Goal: Contribute content

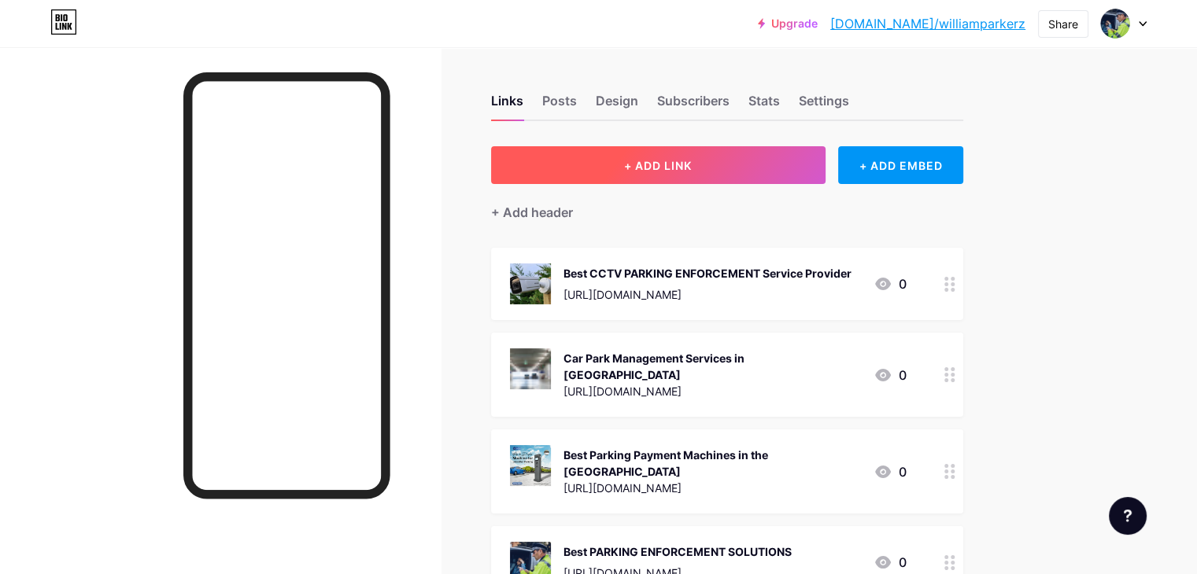
click at [693, 174] on button "+ ADD LINK" at bounding box center [658, 165] width 334 height 38
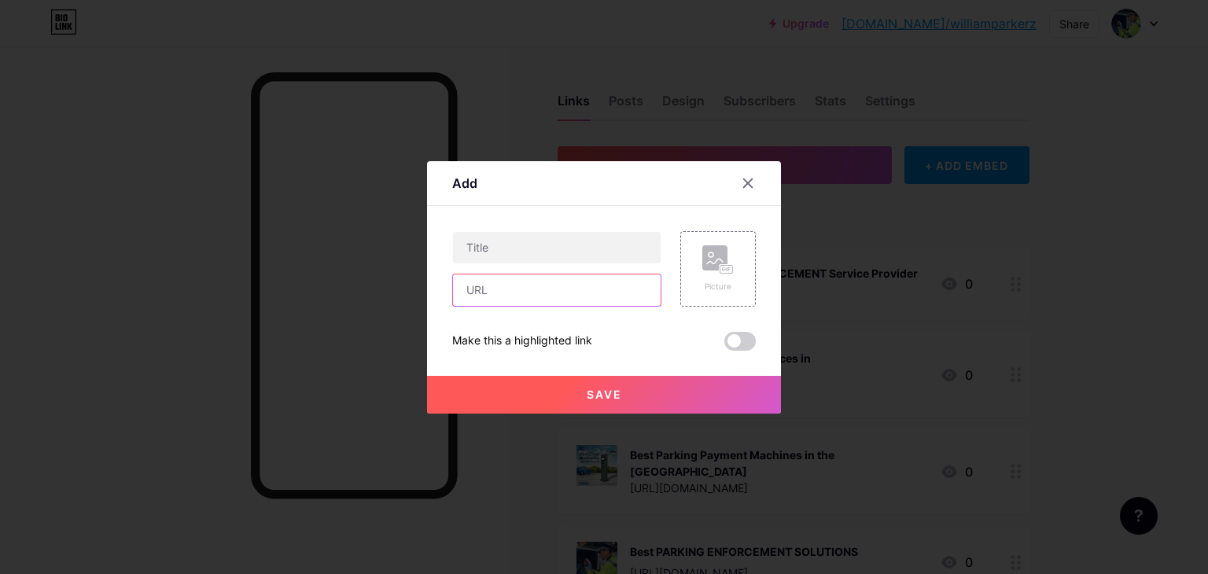
click at [544, 290] on input "text" at bounding box center [557, 290] width 208 height 31
paste input "[URL][DOMAIN_NAME]"
type input "[URL][DOMAIN_NAME]"
click at [544, 247] on input "text" at bounding box center [557, 247] width 208 height 31
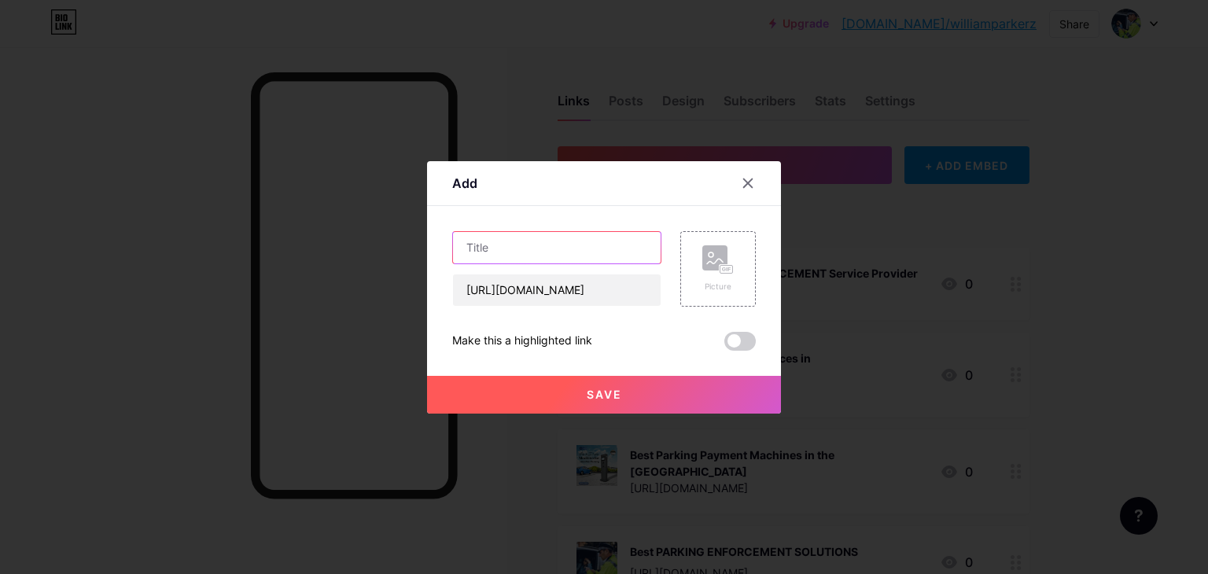
scroll to position [0, 0]
paste input "Are You a Car Park Owner, and tired of Unauthorised Parking?"
type input "Are You a Car Park Owner, and tired of Unauthorised Parking?"
click at [736, 344] on span at bounding box center [740, 341] width 31 height 19
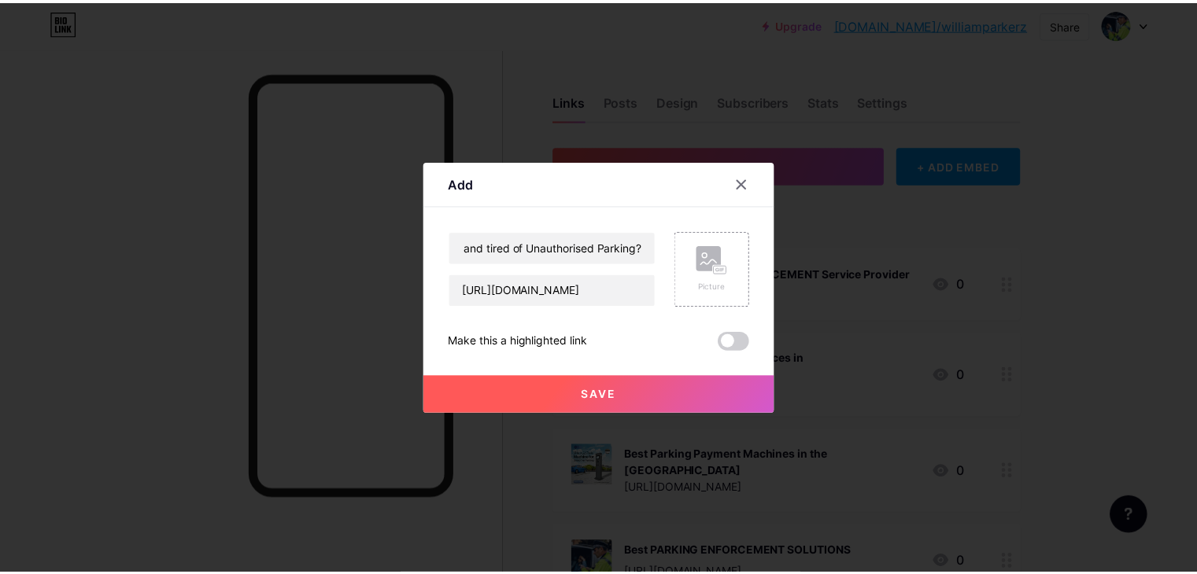
scroll to position [0, 0]
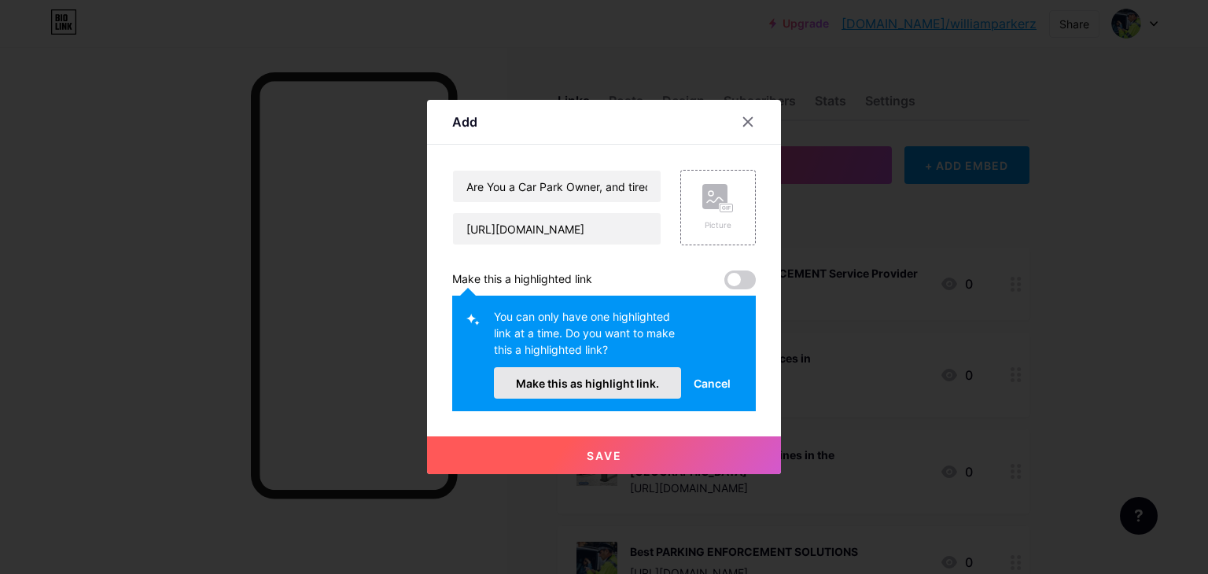
click at [596, 378] on span "Make this as highlight link." at bounding box center [587, 383] width 143 height 13
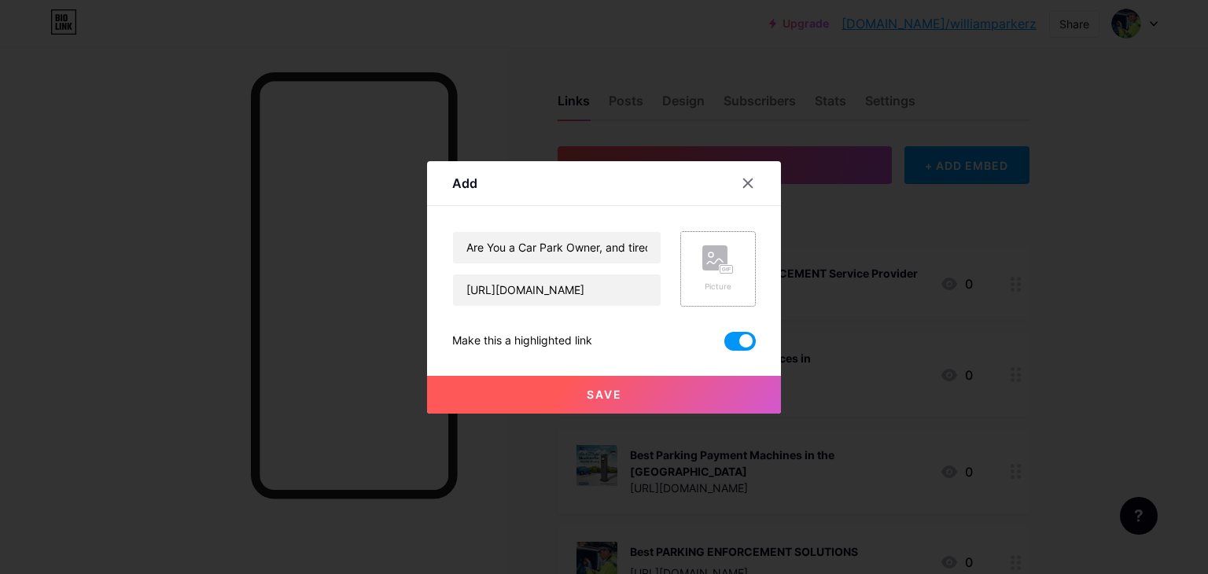
click at [731, 271] on rect at bounding box center [727, 269] width 13 height 8
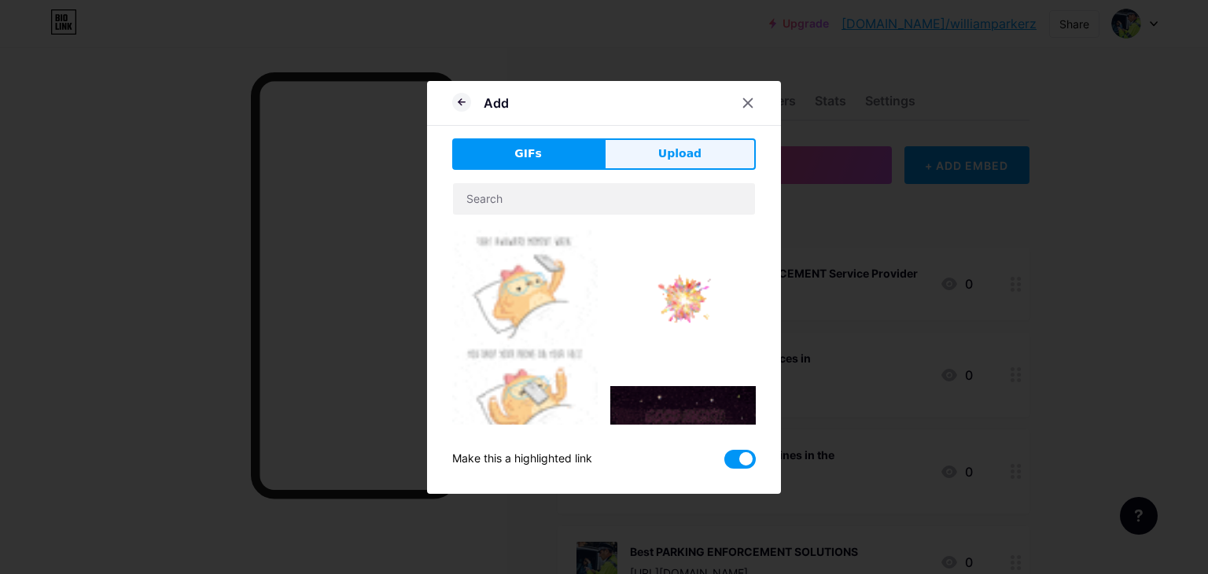
click at [702, 139] on button "Upload" at bounding box center [680, 153] width 152 height 31
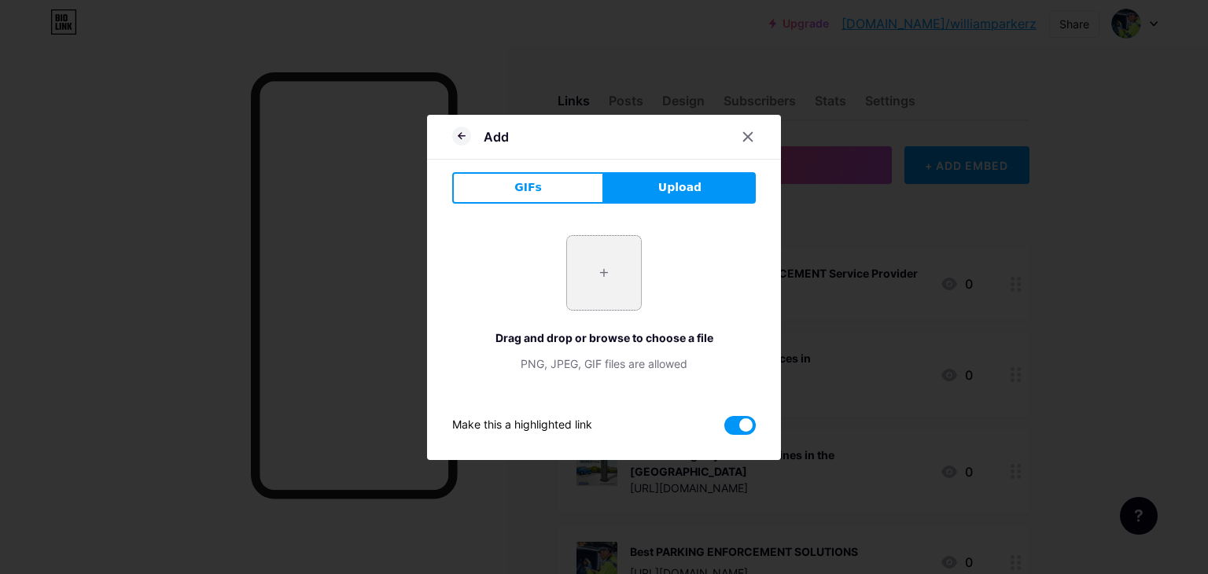
click at [605, 265] on input "file" at bounding box center [604, 273] width 74 height 74
type input "C:\fakepath\Monetise your land and get paid [DATE].png"
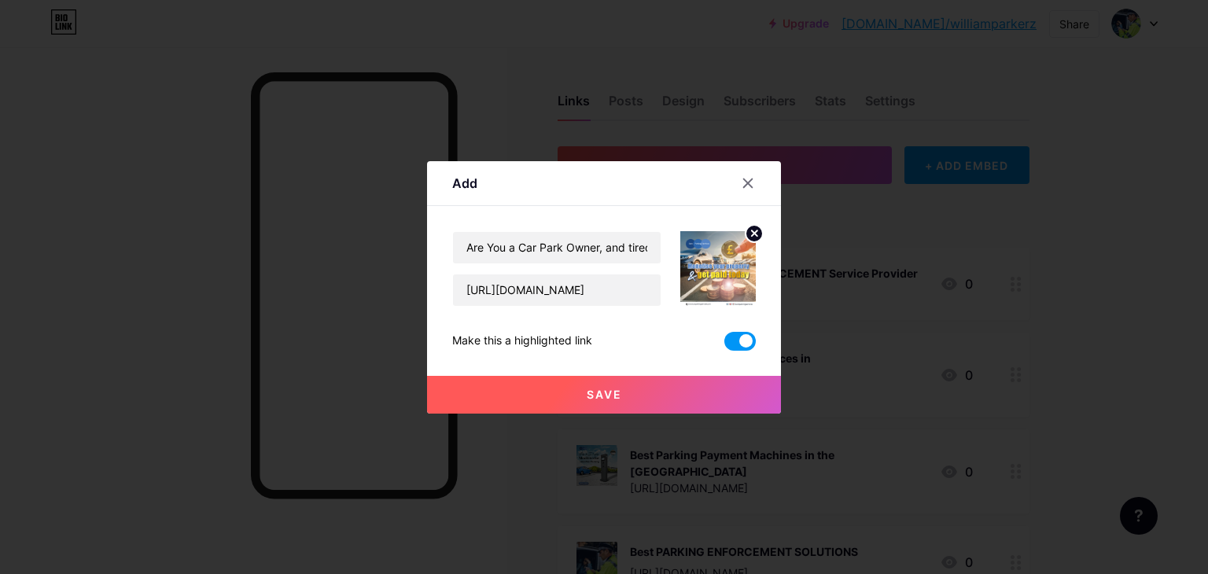
click at [614, 395] on span "Save" at bounding box center [604, 394] width 35 height 13
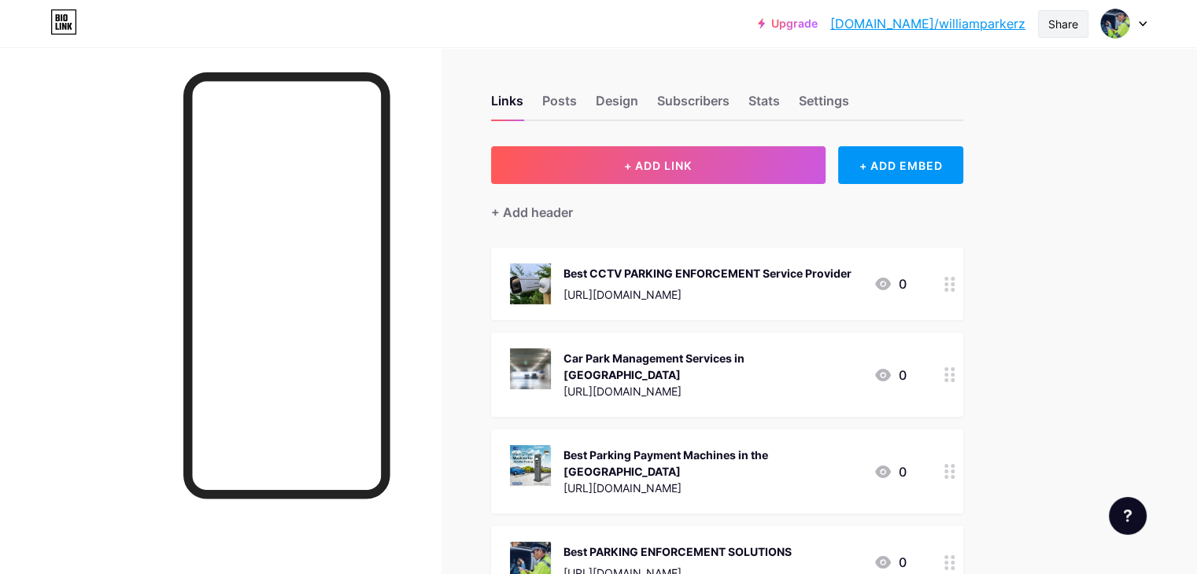
click at [1072, 24] on div "Share" at bounding box center [1063, 24] width 30 height 17
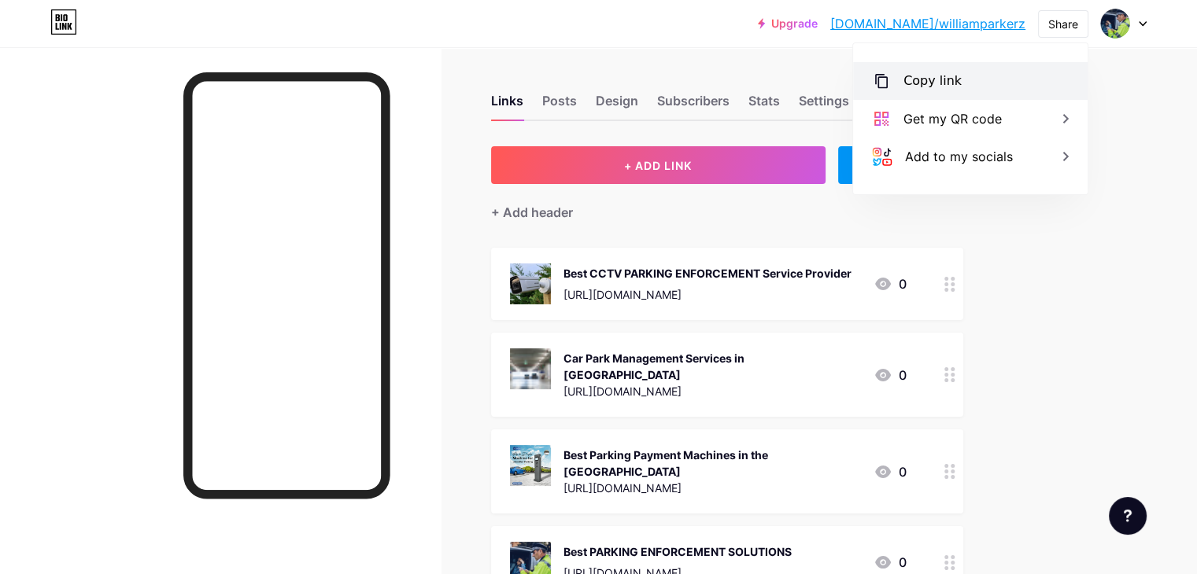
click at [1020, 89] on div "Copy link" at bounding box center [970, 81] width 234 height 38
